Goal: Task Accomplishment & Management: Use online tool/utility

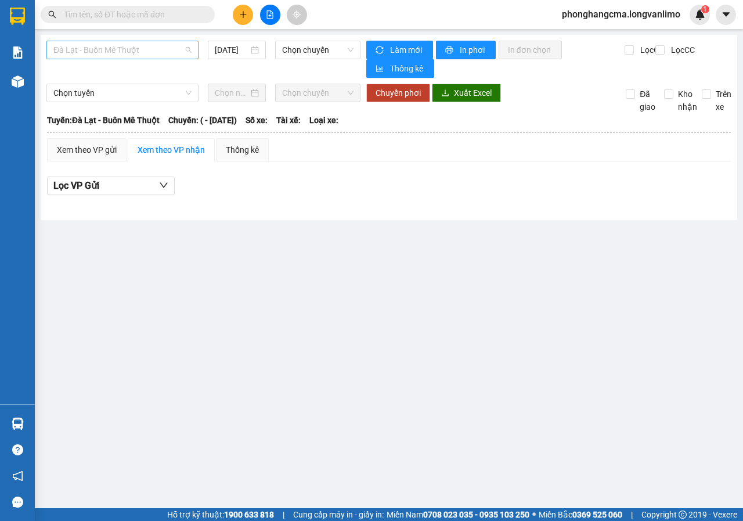
click at [154, 52] on span "Đà Lạt - Buôn Mê Thuột" at bounding box center [122, 49] width 138 height 17
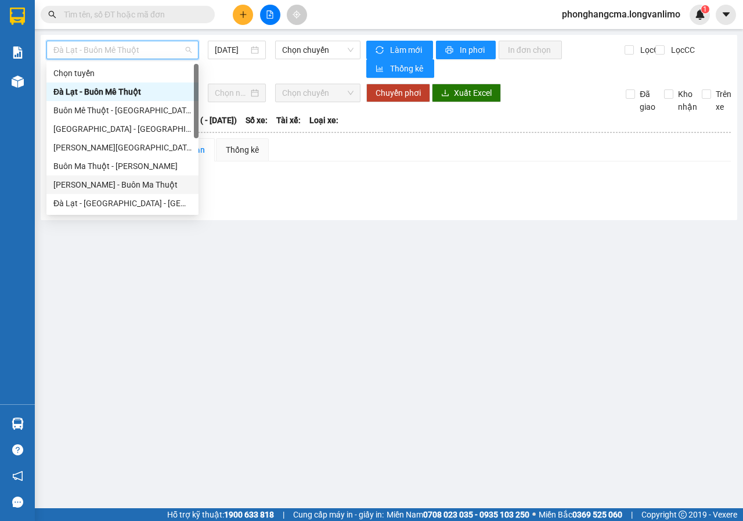
click at [102, 188] on div "[PERSON_NAME] - Buôn Ma Thuột" at bounding box center [122, 184] width 138 height 13
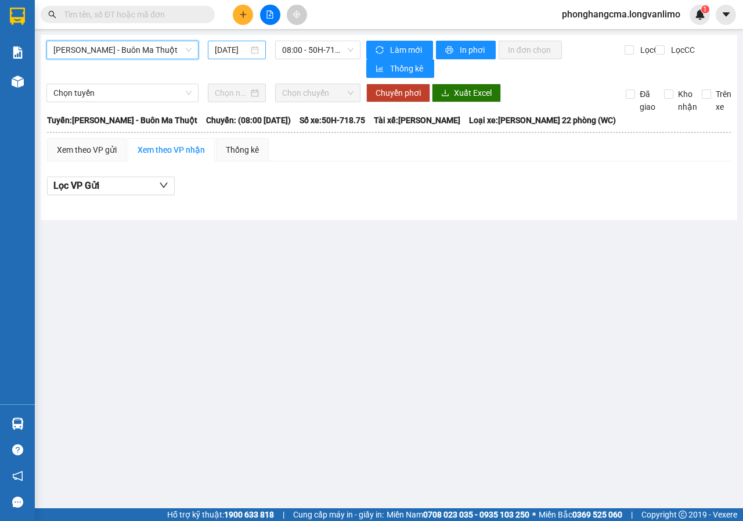
click at [249, 51] on div "[DATE]" at bounding box center [237, 50] width 44 height 13
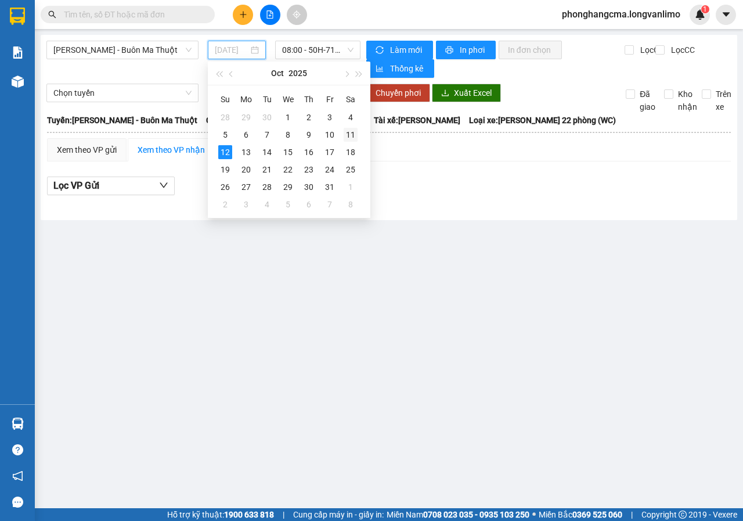
click at [350, 136] on div "11" at bounding box center [351, 135] width 14 height 14
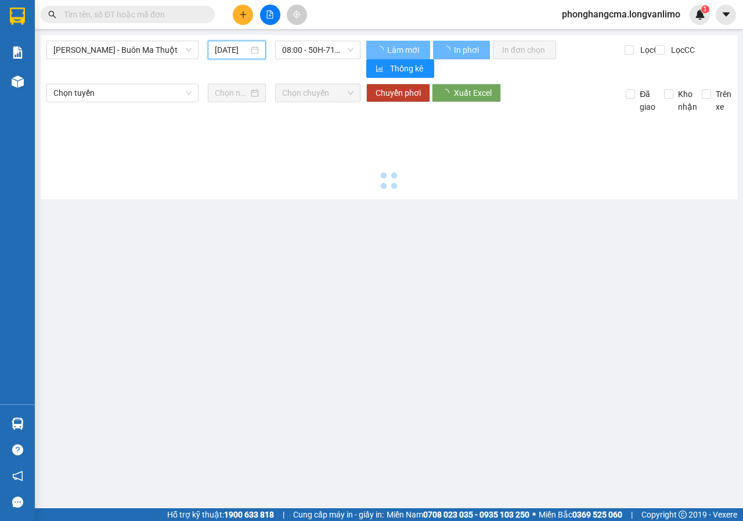
type input "[DATE]"
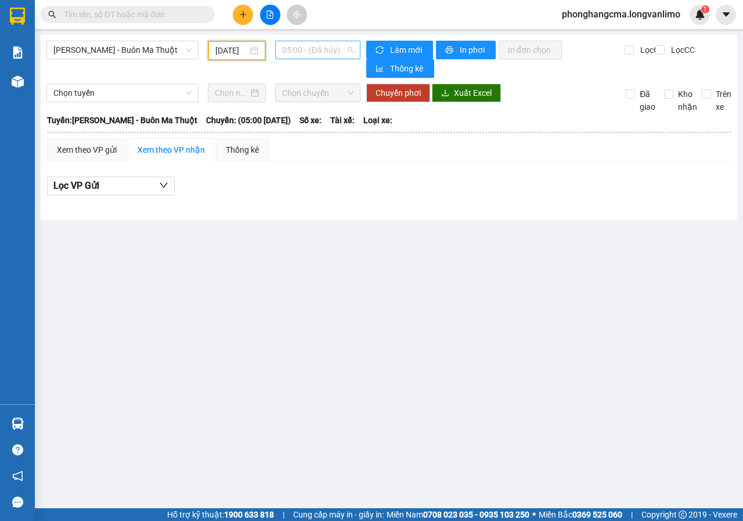
click at [338, 49] on span "05:00 - (Đã hủy)" at bounding box center [317, 49] width 71 height 17
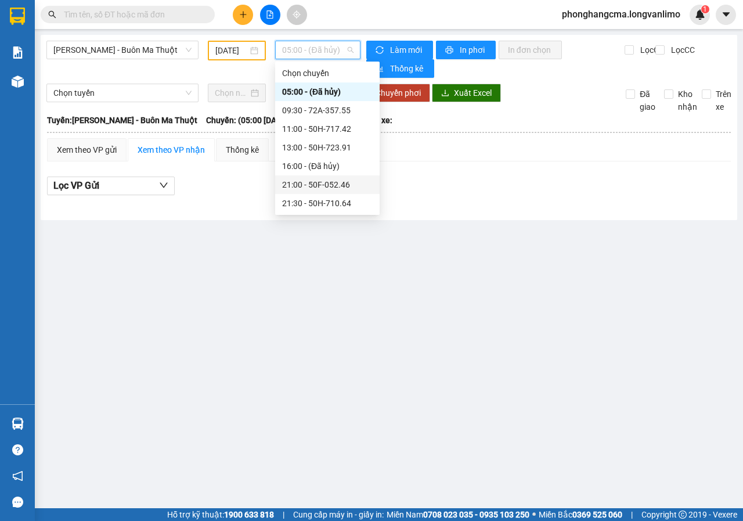
click at [308, 181] on div "21:00 - 50F-052.46" at bounding box center [327, 184] width 91 height 13
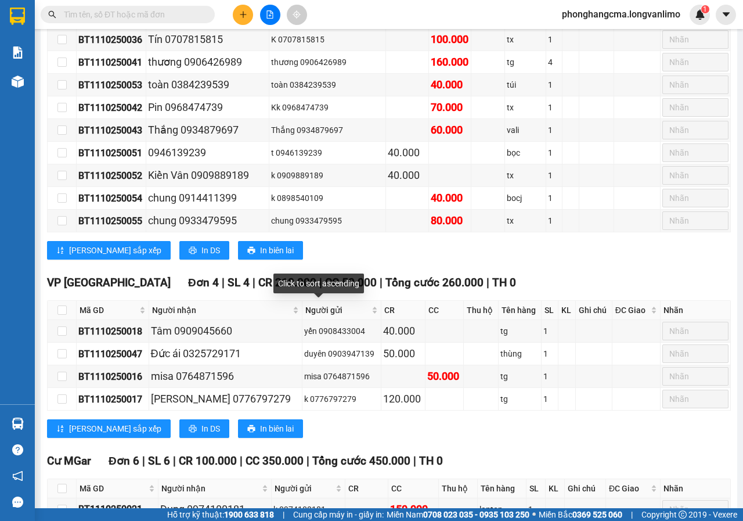
scroll to position [1289, 0]
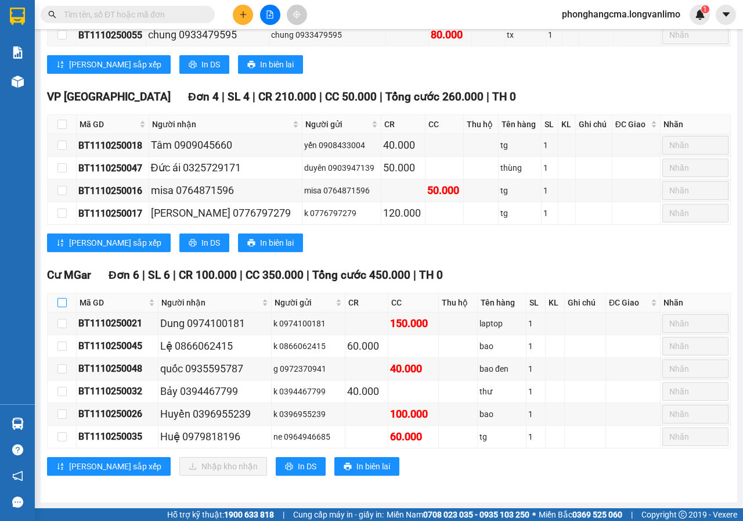
click at [63, 301] on input "checkbox" at bounding box center [61, 302] width 9 height 9
checkbox input "true"
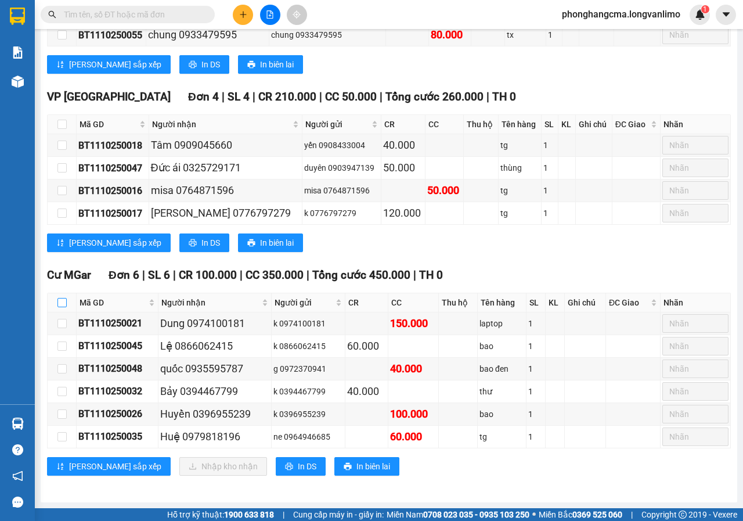
checkbox input "true"
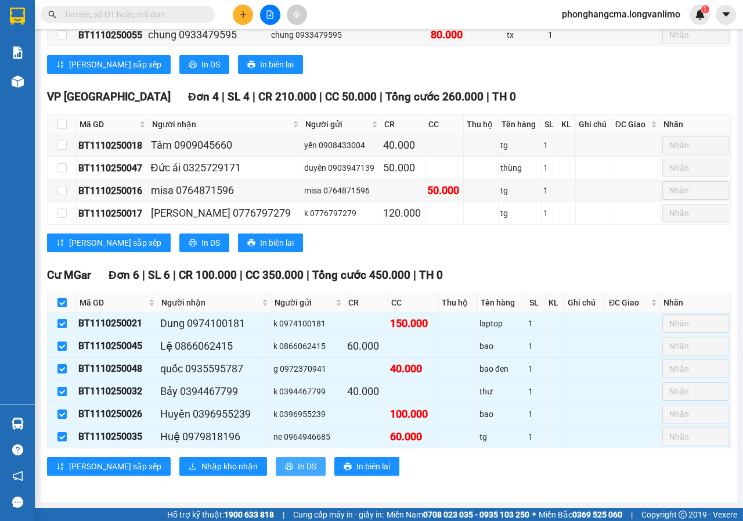
click at [298, 471] on span "In DS" at bounding box center [307, 466] width 19 height 13
